Goal: Find contact information: Find contact information

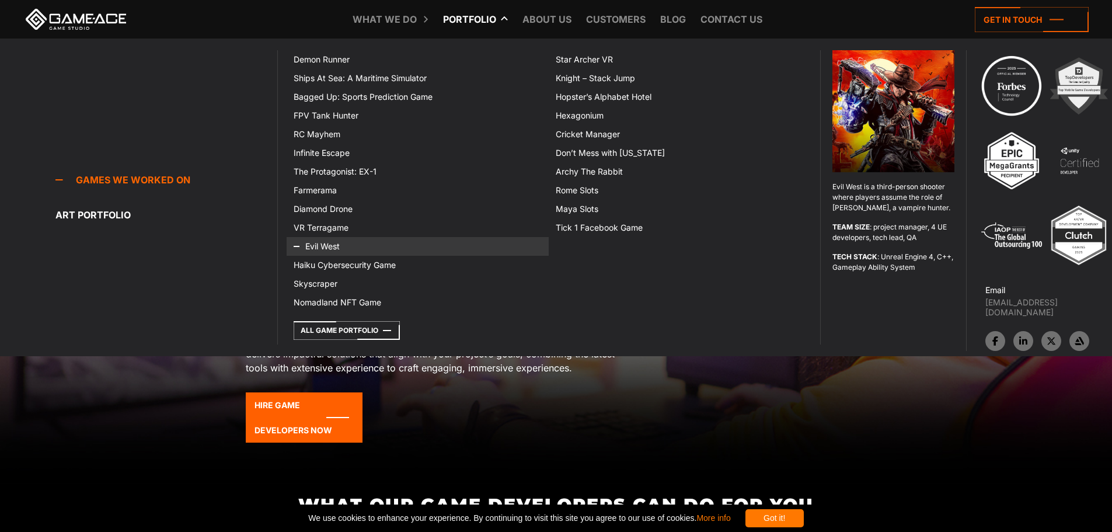
click at [341, 244] on link "Evil West" at bounding box center [418, 246] width 262 height 19
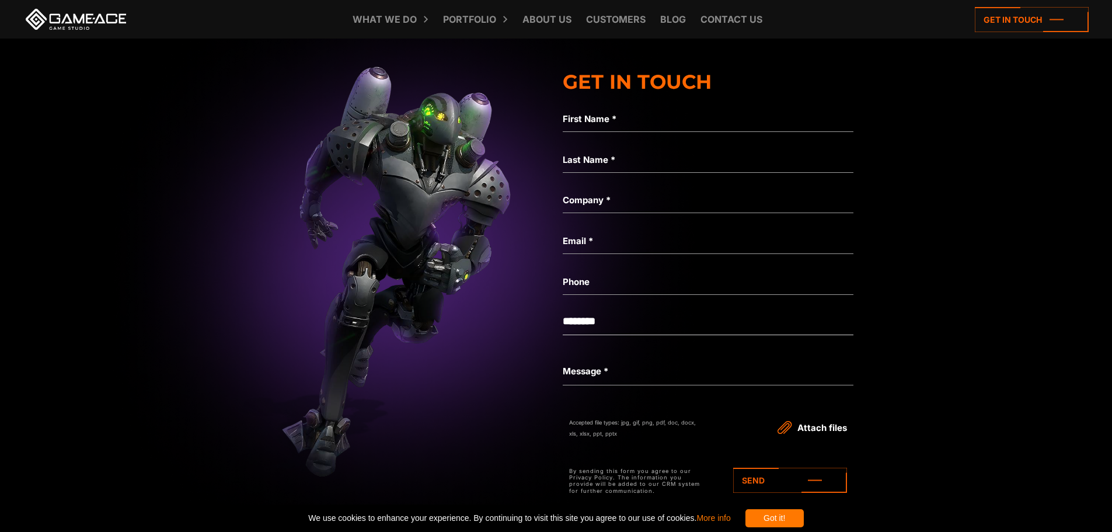
scroll to position [3735, 0]
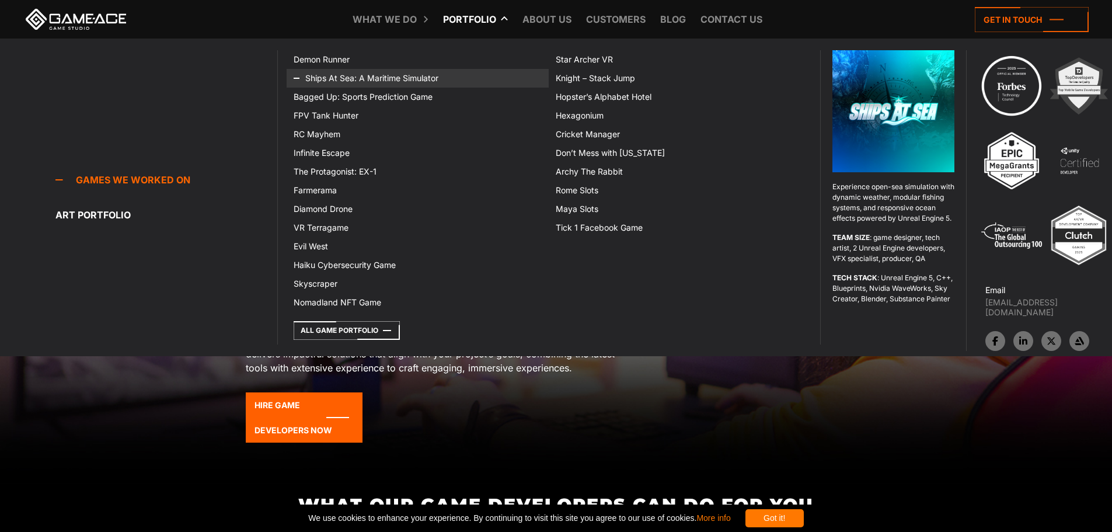
click at [362, 75] on link "Ships At Sea: A Maritime Simulator" at bounding box center [418, 78] width 262 height 19
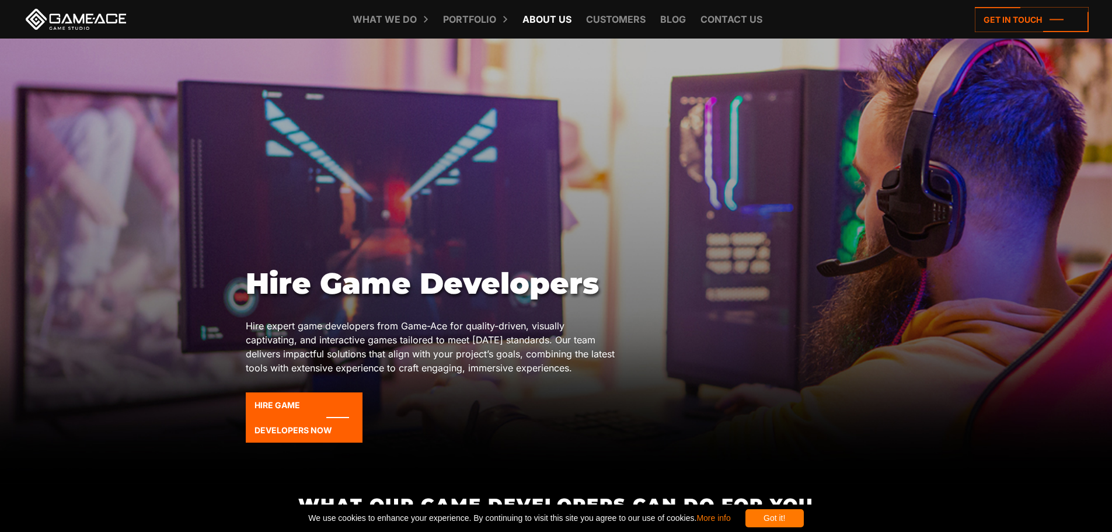
click at [553, 18] on link "About Us" at bounding box center [546, 19] width 61 height 39
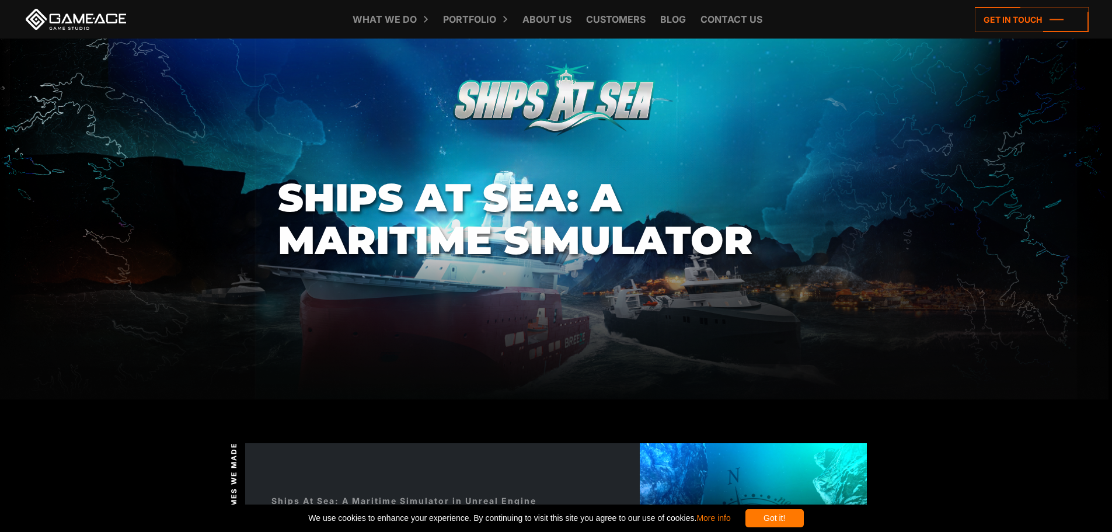
drag, startPoint x: 513, startPoint y: 247, endPoint x: 511, endPoint y: 253, distance: 6.1
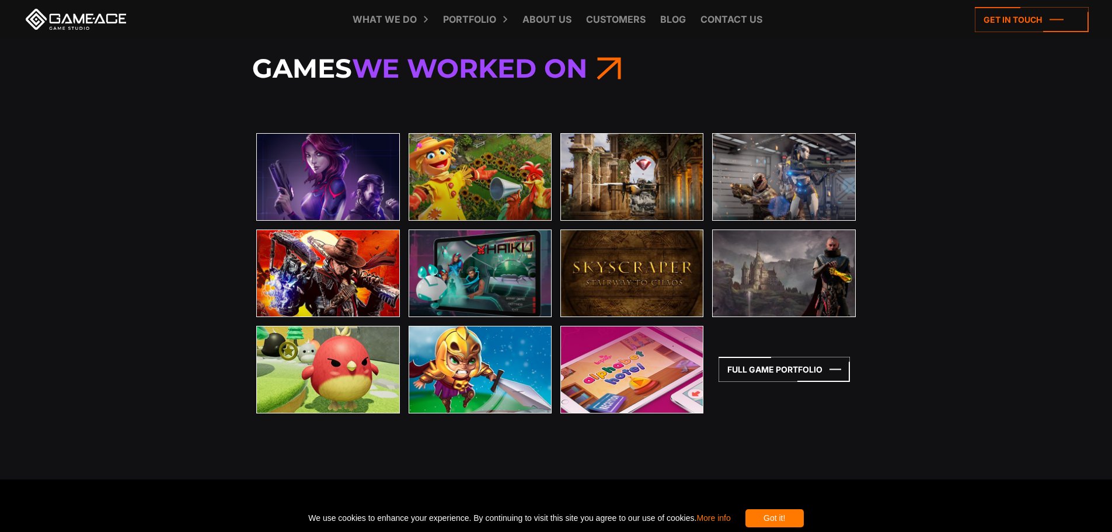
scroll to position [2568, 0]
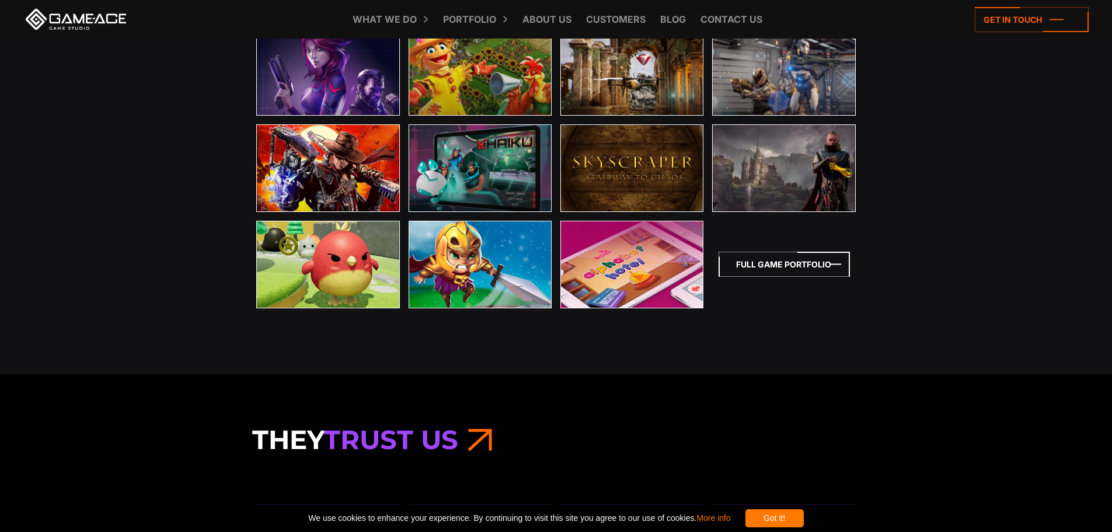
click at [821, 271] on icon at bounding box center [783, 263] width 131 height 25
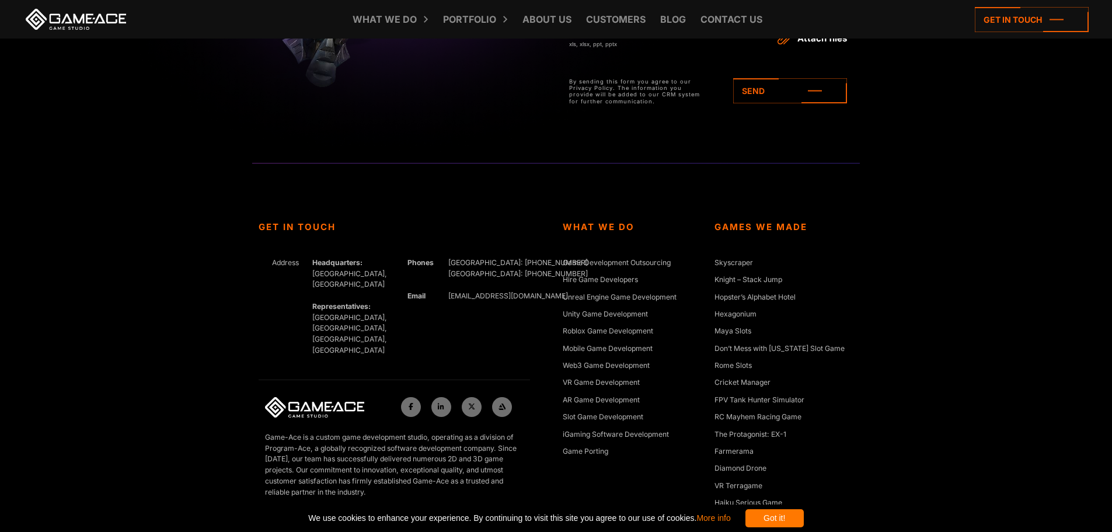
scroll to position [4503, 0]
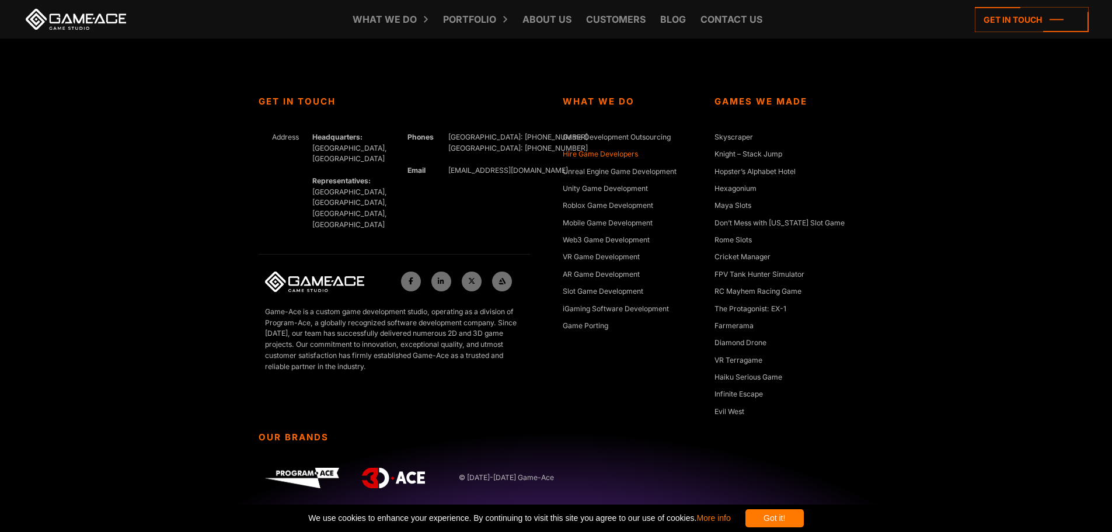
click at [620, 151] on link "Hire Game Developers" at bounding box center [600, 155] width 75 height 12
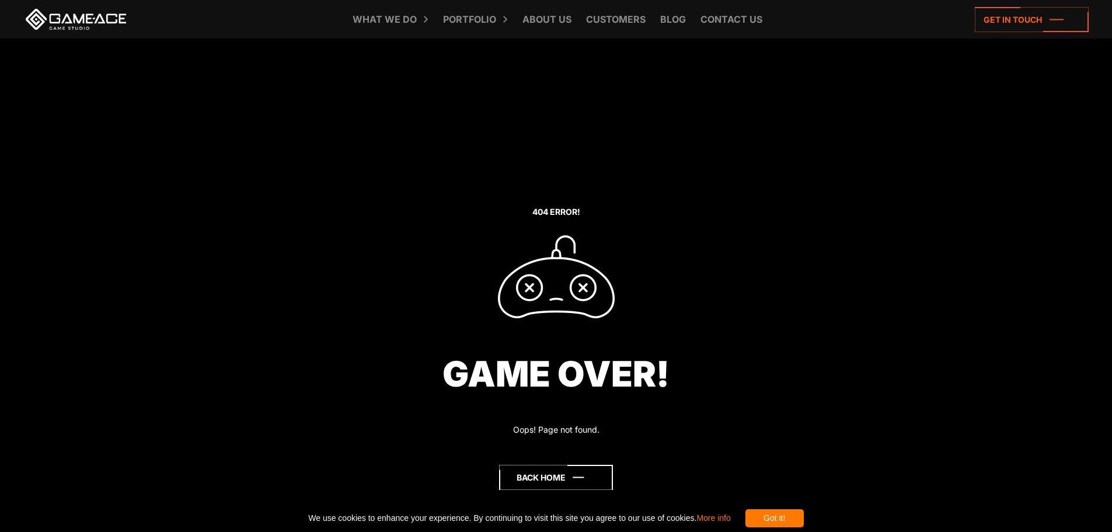
click at [576, 484] on icon at bounding box center [556, 476] width 114 height 25
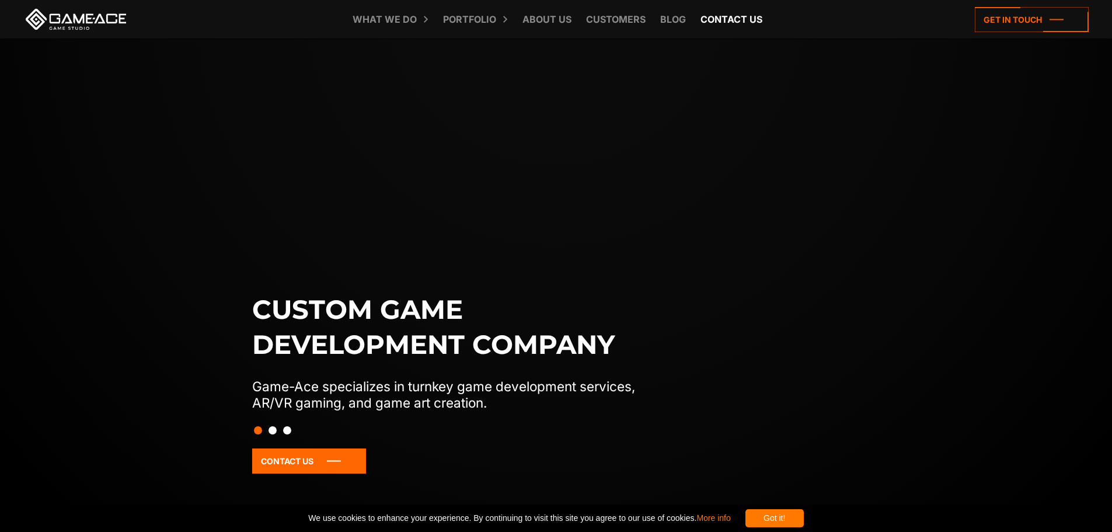
click at [737, 23] on link "Contact us" at bounding box center [731, 19] width 74 height 39
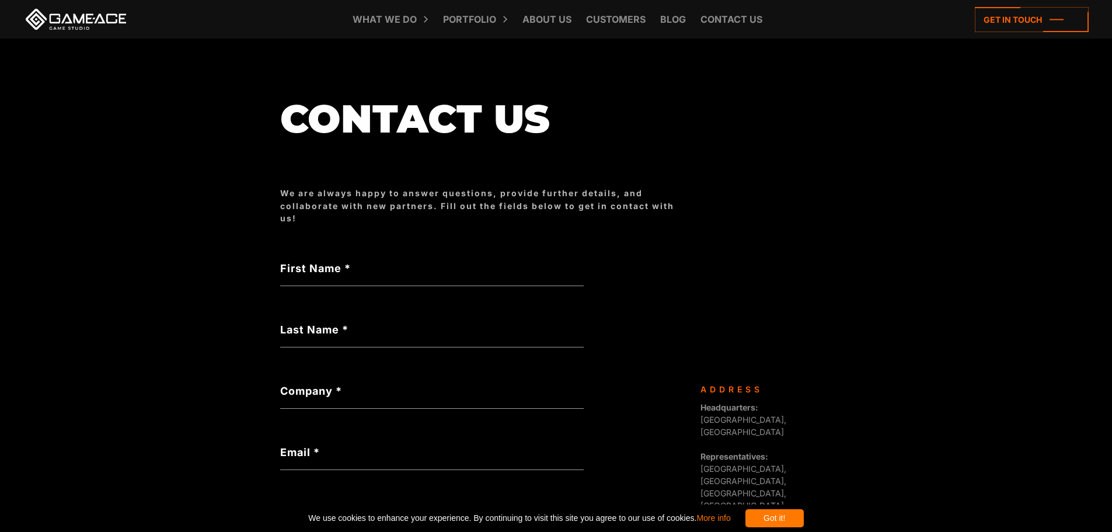
scroll to position [27, 0]
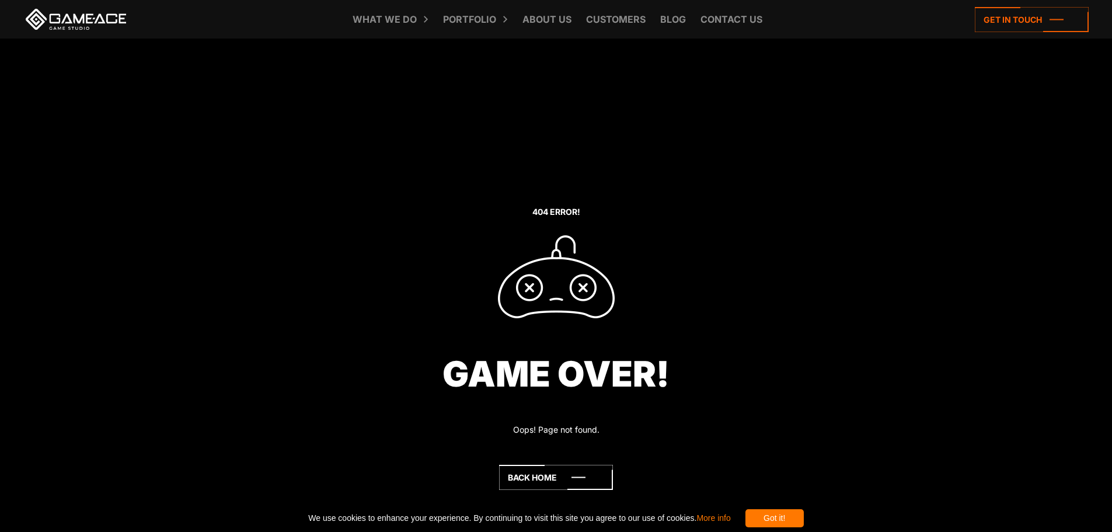
drag, startPoint x: 712, startPoint y: 184, endPoint x: 701, endPoint y: 263, distance: 79.0
